Goal: Complete application form

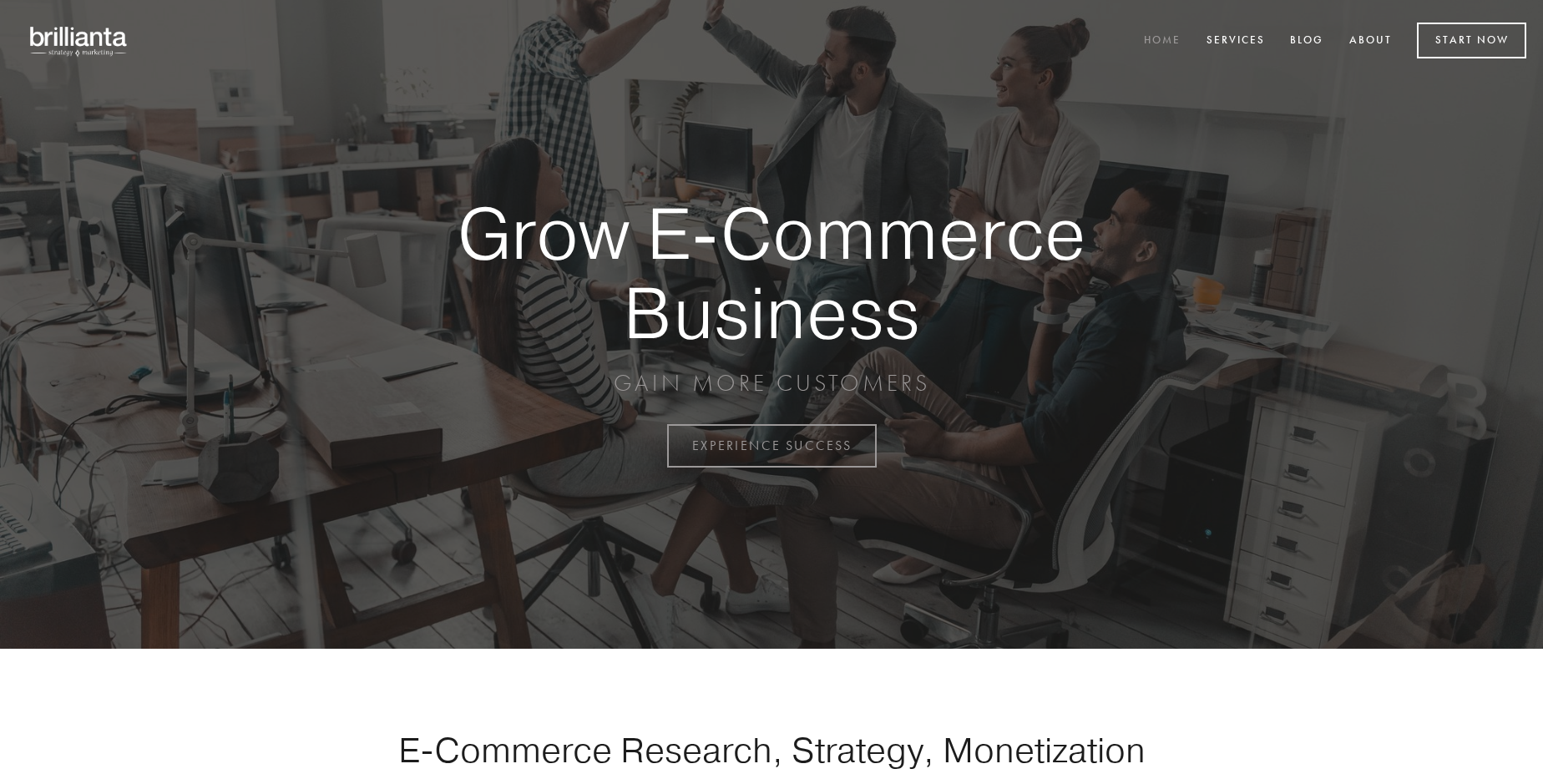
scroll to position [4377, 0]
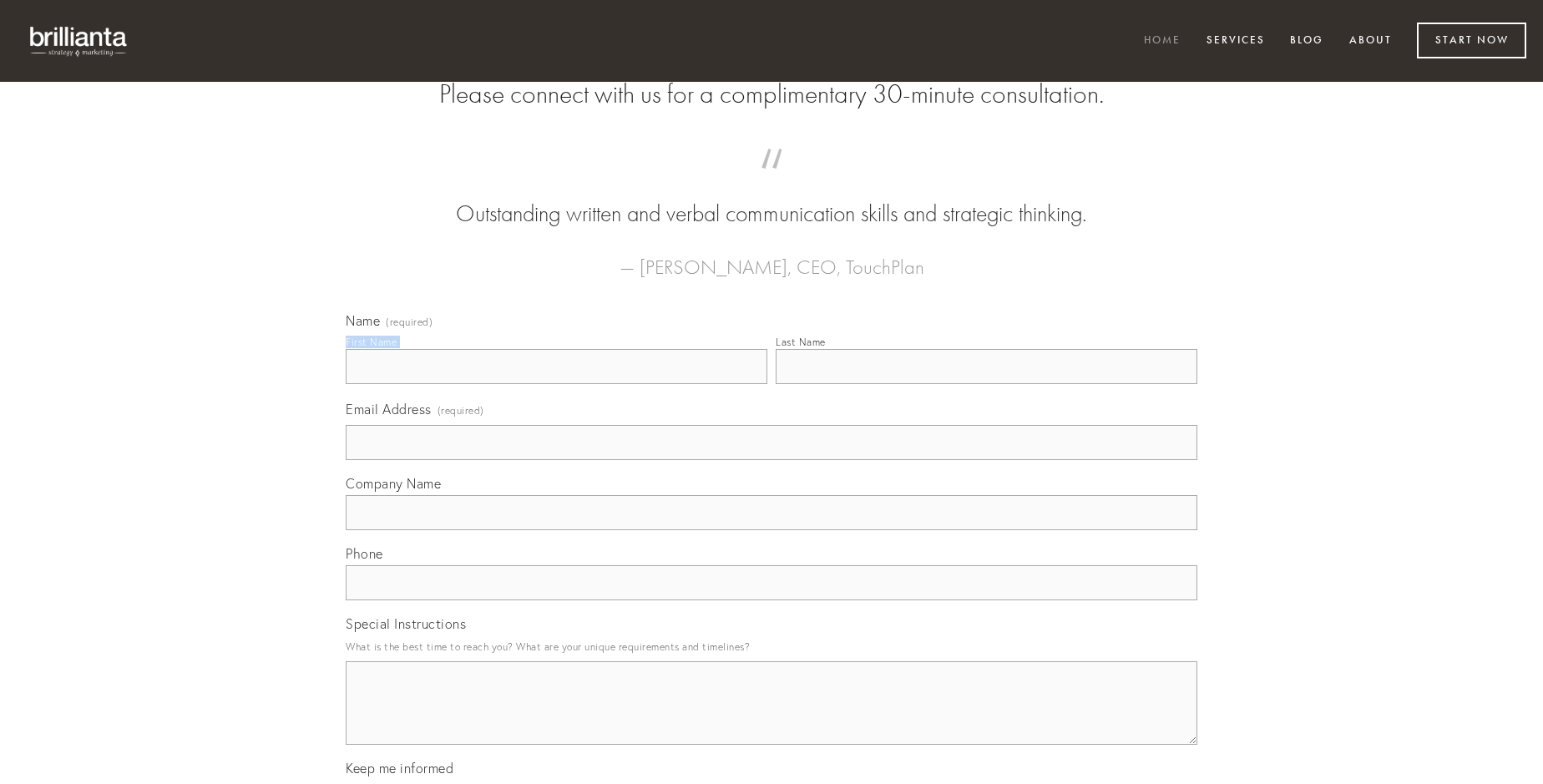
type input "[PERSON_NAME]"
click at [987, 384] on input "Last Name" at bounding box center [986, 366] width 421 height 35
type input "[PERSON_NAME]"
click at [772, 460] on input "Email Address (required)" at bounding box center [771, 443] width 852 height 35
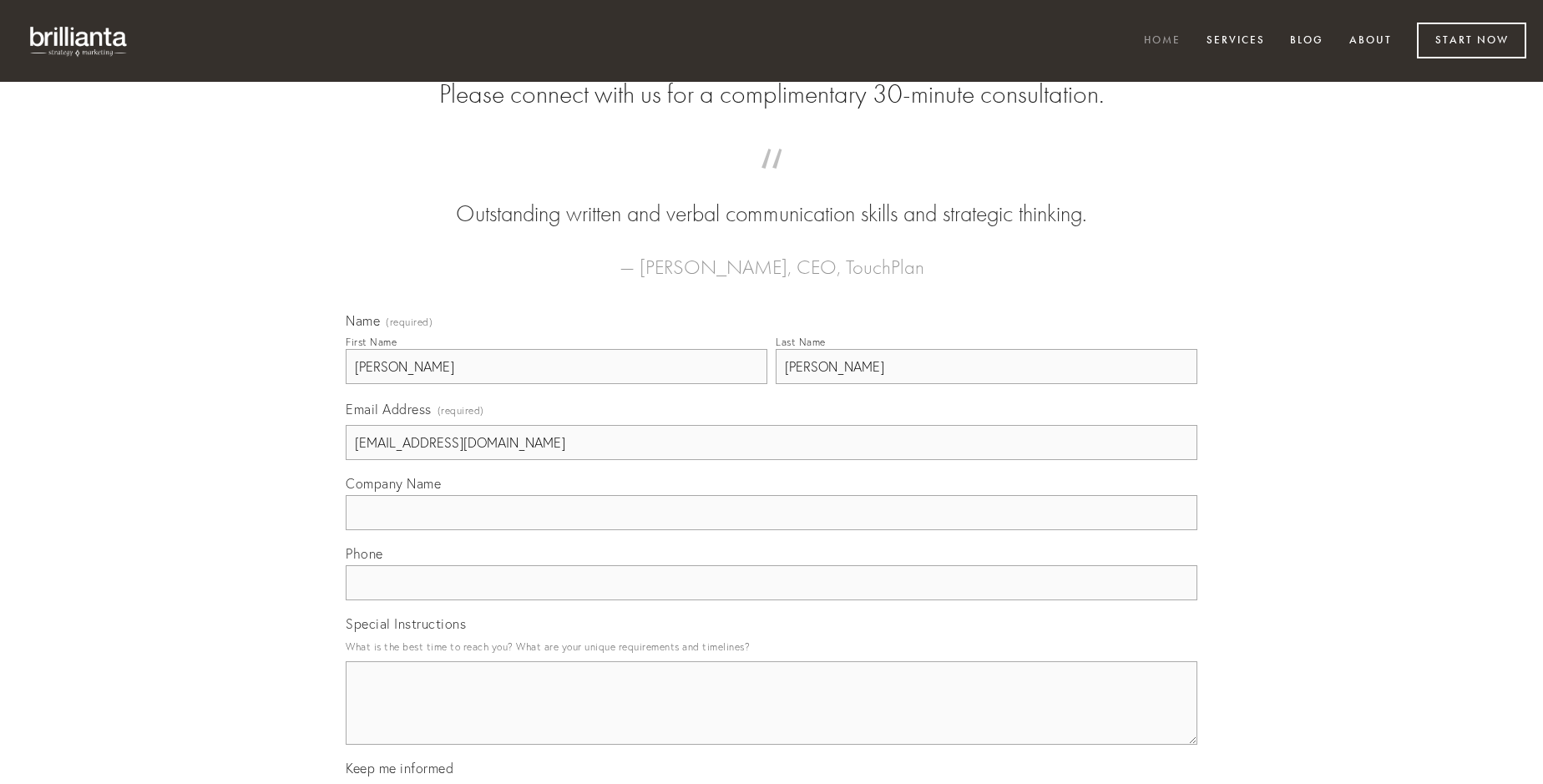
type input "[EMAIL_ADDRESS][DOMAIN_NAME]"
click at [772, 530] on input "Company Name" at bounding box center [771, 512] width 852 height 35
type input "valetudo"
click at [772, 601] on input "text" at bounding box center [771, 582] width 852 height 35
click at [772, 718] on textarea "Special Instructions" at bounding box center [771, 703] width 852 height 84
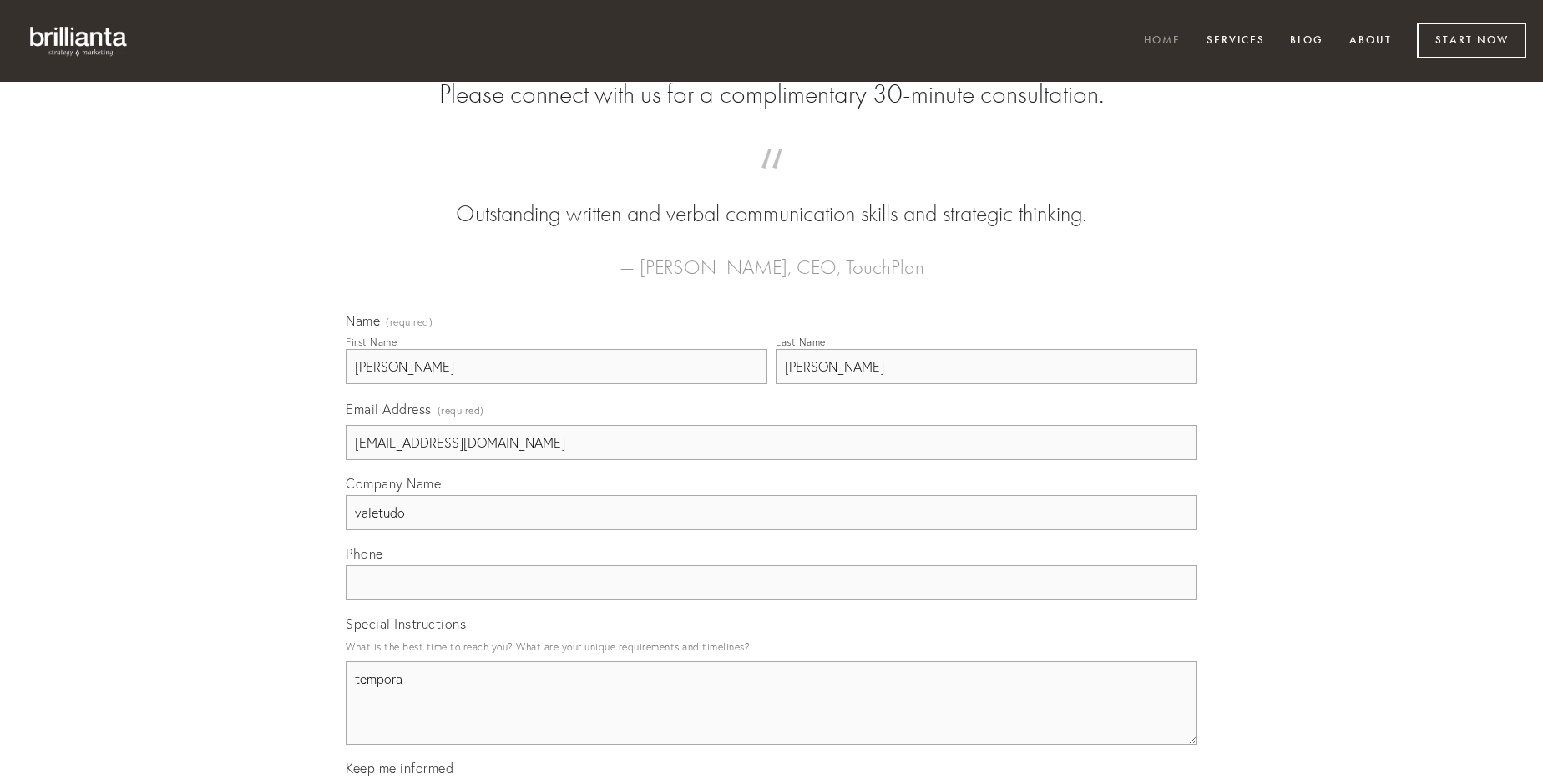
type textarea "tempora"
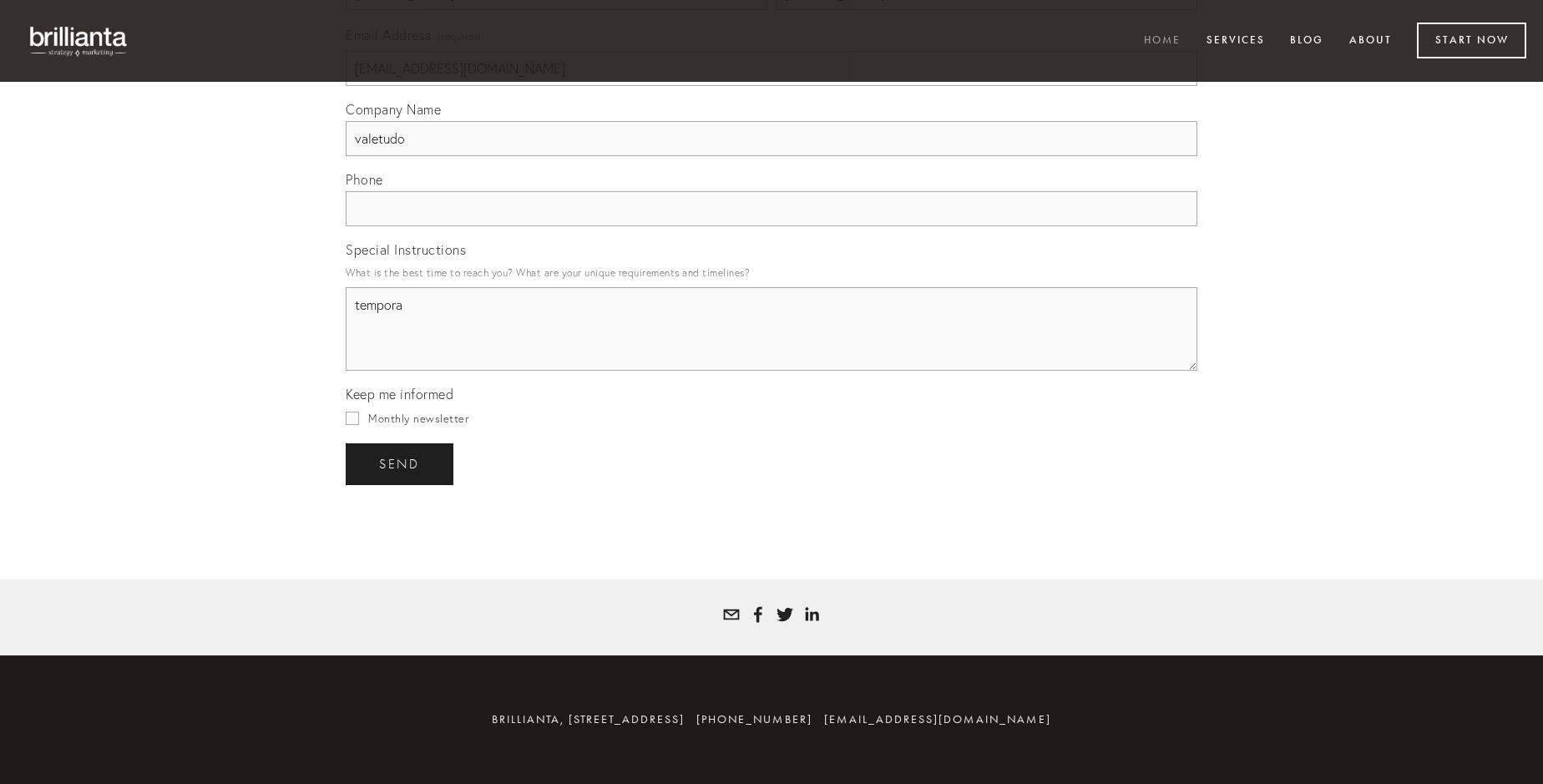
click at [401, 464] on span "send" at bounding box center [399, 465] width 41 height 15
